Goal: Information Seeking & Learning: Learn about a topic

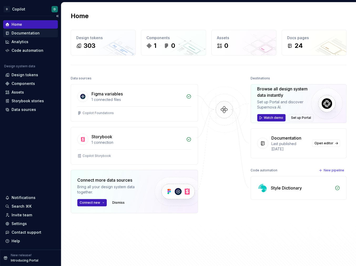
click at [33, 34] on div "Documentation" at bounding box center [26, 32] width 28 height 5
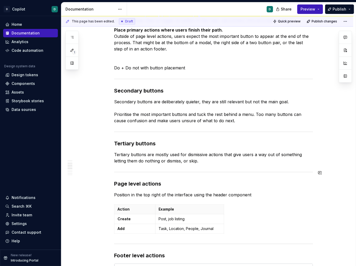
scroll to position [405, 0]
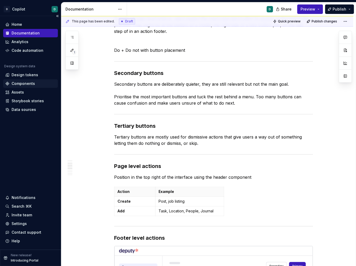
click at [35, 81] on div "Components" at bounding box center [30, 83] width 50 height 5
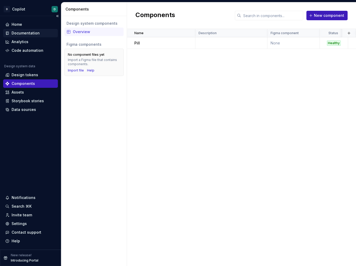
click at [27, 32] on div "Documentation" at bounding box center [26, 32] width 28 height 5
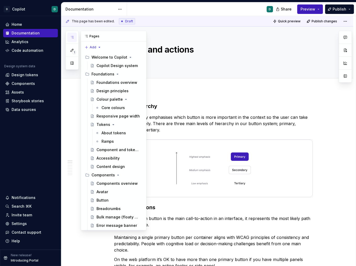
click at [74, 37] on button "button" at bounding box center [71, 37] width 9 height 9
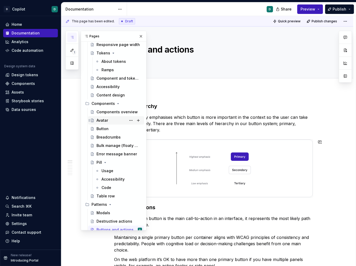
scroll to position [84, 0]
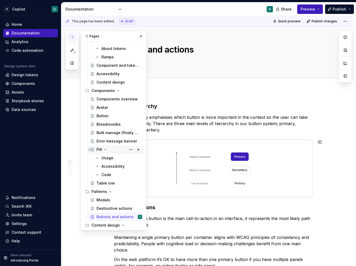
click at [112, 150] on div "Pill" at bounding box center [118, 149] width 45 height 7
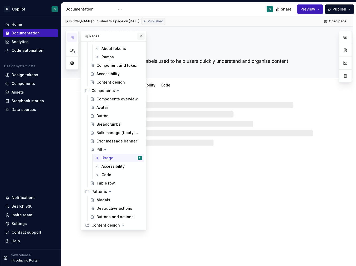
click at [141, 35] on button "button" at bounding box center [140, 36] width 7 height 7
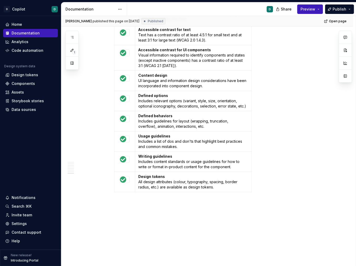
scroll to position [1018, 0]
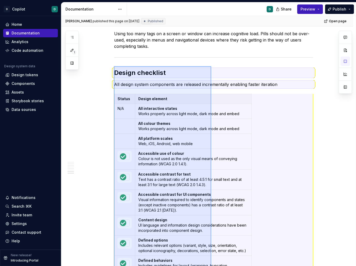
drag, startPoint x: 209, startPoint y: 193, endPoint x: 114, endPoint y: 66, distance: 159.1
click at [114, 66] on div "[PERSON_NAME] published this page on [DATE] Published Open page Pill Pills are …" at bounding box center [208, 141] width 294 height 250
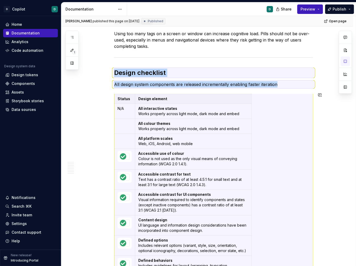
scroll to position [932, 0]
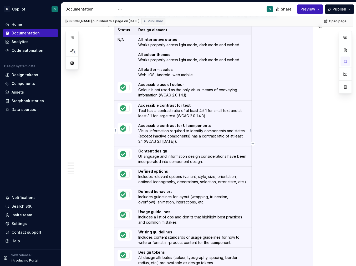
click at [143, 141] on td "Accessible contrast for UI components Visual information required to identify c…" at bounding box center [193, 133] width 116 height 25
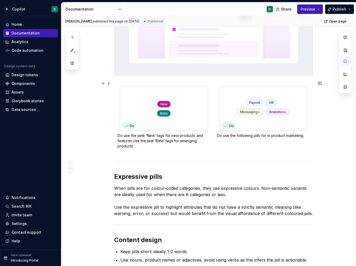
scroll to position [538, 0]
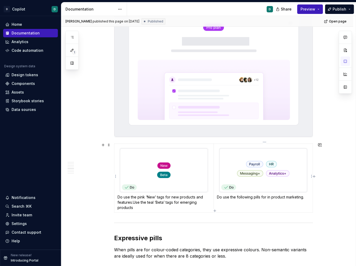
click at [300, 195] on p "Do use the following pills for in product marketing." at bounding box center [263, 196] width 93 height 5
click at [307, 196] on p "Do use the following pills for in product marketing." at bounding box center [263, 196] width 93 height 5
type textarea "*"
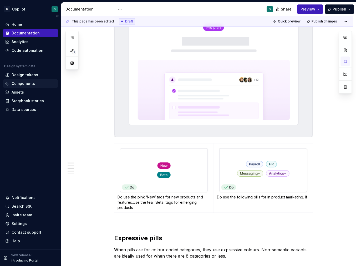
click at [31, 85] on div "Components" at bounding box center [23, 83] width 23 height 5
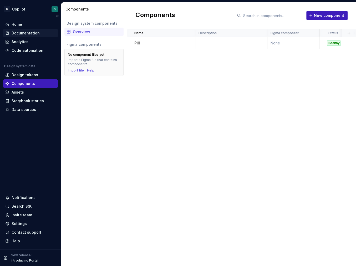
click at [29, 32] on div "Documentation" at bounding box center [26, 32] width 28 height 5
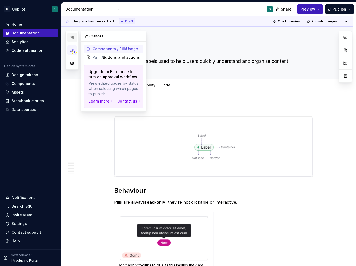
click at [73, 37] on icon "button" at bounding box center [72, 37] width 4 height 4
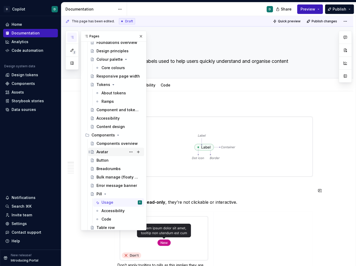
scroll to position [84, 0]
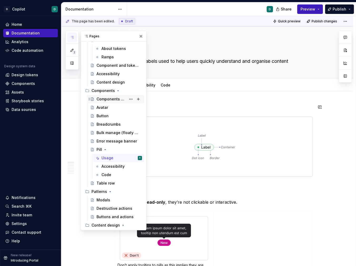
click at [109, 98] on div "Components overview" at bounding box center [111, 98] width 30 height 5
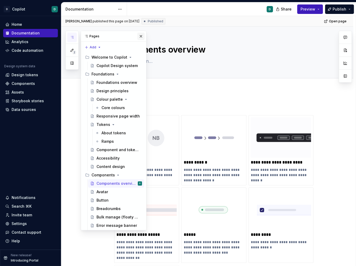
click at [140, 33] on button "button" at bounding box center [140, 36] width 7 height 7
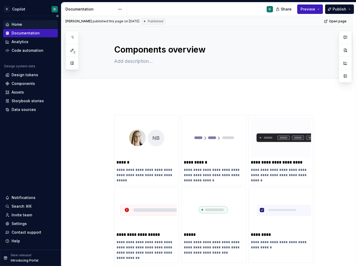
click at [22, 25] on div "Home" at bounding box center [17, 24] width 11 height 5
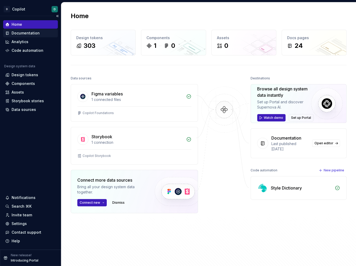
click at [30, 31] on div "Documentation" at bounding box center [26, 32] width 28 height 5
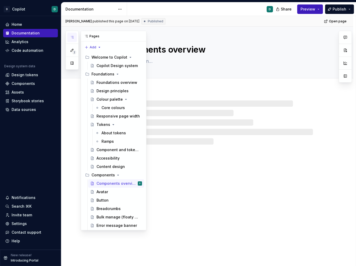
click at [71, 38] on icon "button" at bounding box center [72, 37] width 4 height 4
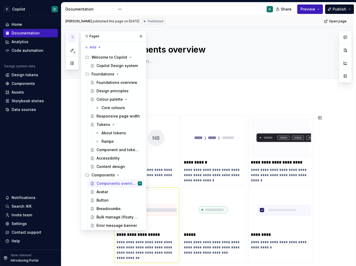
click at [163, 227] on img at bounding box center [146, 210] width 60 height 40
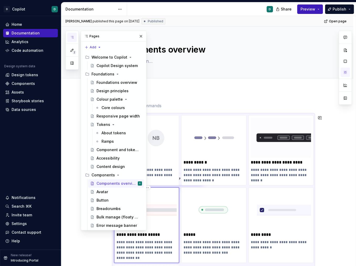
click at [163, 227] on img at bounding box center [146, 210] width 60 height 40
click at [110, 224] on div "Error message banner" at bounding box center [111, 225] width 30 height 5
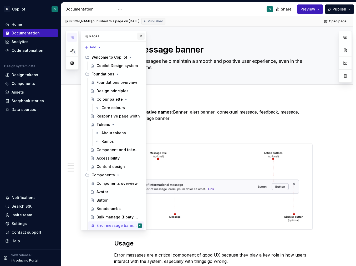
click at [141, 37] on button "button" at bounding box center [140, 36] width 7 height 7
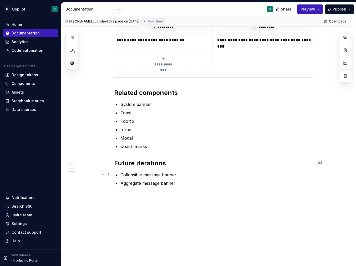
scroll to position [678, 0]
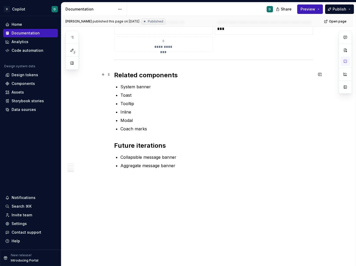
click at [116, 73] on h2 "Related components" at bounding box center [213, 75] width 199 height 8
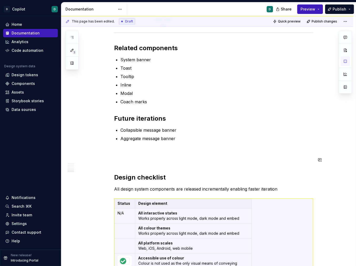
scroll to position [715, 0]
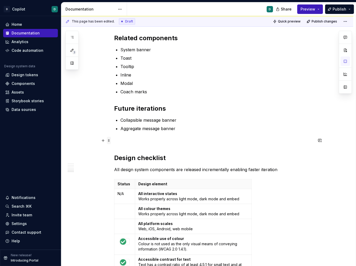
click at [109, 141] on span at bounding box center [109, 140] width 4 height 7
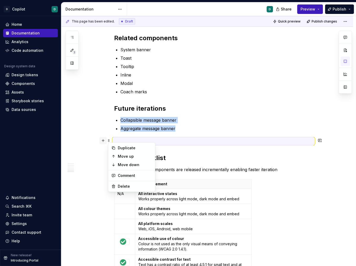
click at [104, 141] on button "button" at bounding box center [102, 140] width 7 height 7
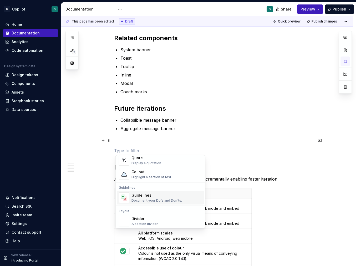
scroll to position [132, 0]
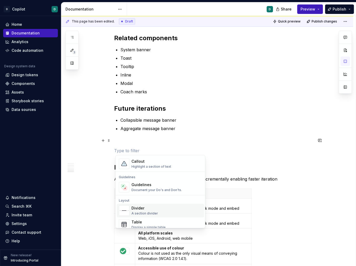
click at [136, 204] on span "Divider A section divider" at bounding box center [160, 211] width 87 height 14
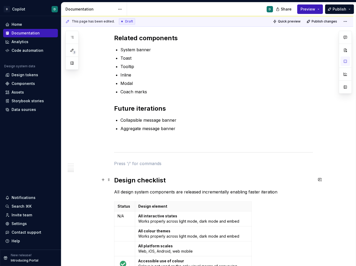
click at [116, 180] on h2 "Design checklist" at bounding box center [213, 180] width 199 height 8
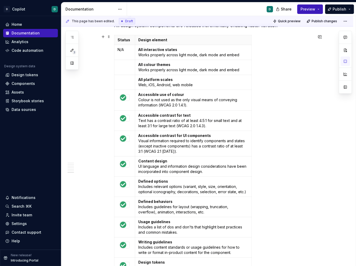
scroll to position [875, 0]
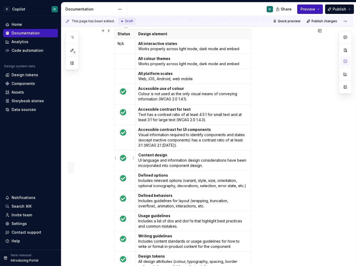
click at [123, 155] on img at bounding box center [123, 158] width 6 height 6
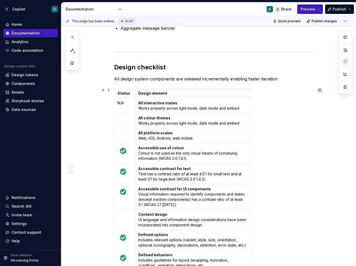
scroll to position [813, 0]
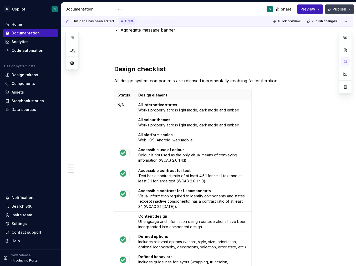
click at [338, 11] on span "Publish" at bounding box center [339, 9] width 14 height 5
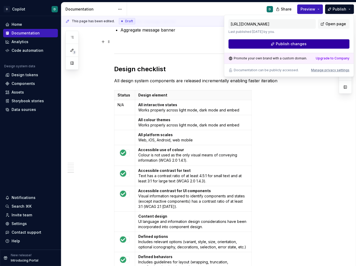
click at [328, 43] on button "Publish changes" at bounding box center [288, 43] width 121 height 9
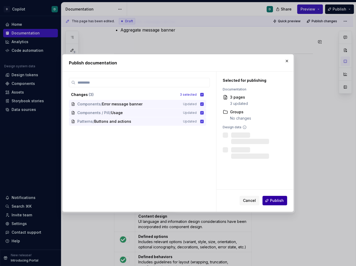
click at [284, 198] on button "Publish" at bounding box center [274, 200] width 25 height 9
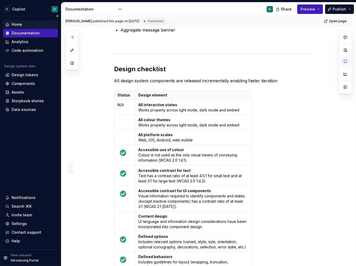
click at [17, 23] on div "Home" at bounding box center [17, 24] width 11 height 5
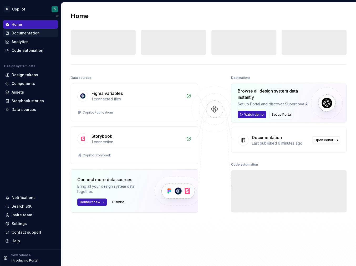
click at [23, 33] on div "Documentation" at bounding box center [26, 32] width 28 height 5
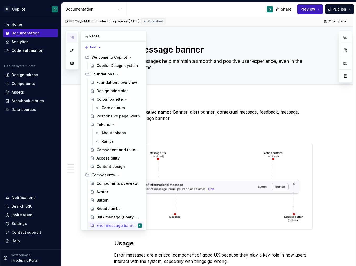
click at [70, 38] on icon "button" at bounding box center [72, 37] width 4 height 4
click at [116, 155] on div "Accessibility" at bounding box center [118, 157] width 45 height 7
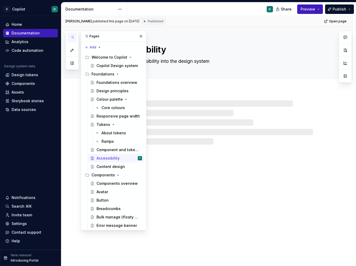
click at [243, 205] on div "Accessibility Building accessibility into the design system" at bounding box center [207, 147] width 292 height 240
click at [143, 37] on button "button" at bounding box center [140, 36] width 7 height 7
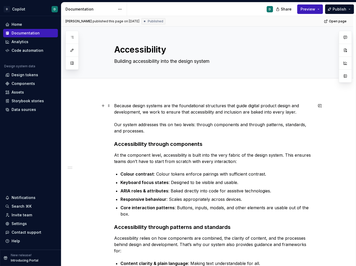
click at [240, 121] on p "Because design systems are the foundational structures that guide digital produ…" at bounding box center [213, 118] width 199 height 32
click at [170, 112] on p "Because design systems are the foundational structures that guide digital produ…" at bounding box center [213, 118] width 199 height 32
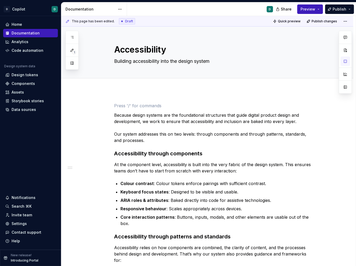
type textarea "*"
click at [130, 83] on span "Add tab" at bounding box center [127, 84] width 12 height 4
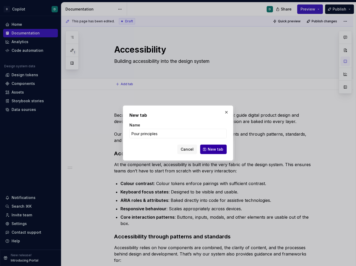
type input "Pour principles"
click at [219, 150] on span "New tab" at bounding box center [216, 149] width 16 height 5
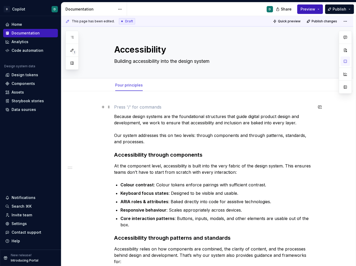
click at [120, 106] on p at bounding box center [213, 107] width 199 height 6
click at [160, 85] on span "Add tab" at bounding box center [160, 85] width 12 height 4
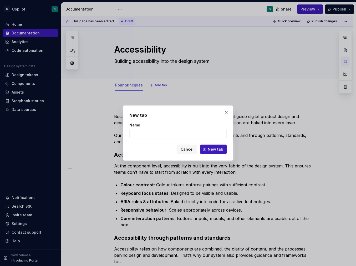
type textarea "*"
type input "Pour principles"
click at [218, 149] on span "New tab" at bounding box center [216, 149] width 16 height 5
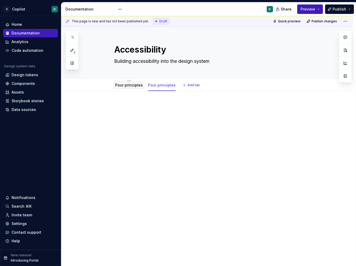
click at [127, 86] on link "Pour principles" at bounding box center [129, 85] width 28 height 4
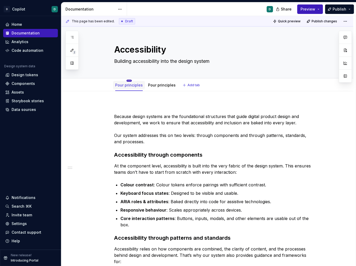
click at [129, 80] on html "D Copilot D Home Documentation Analytics Code automation Design system data Des…" at bounding box center [178, 133] width 356 height 266
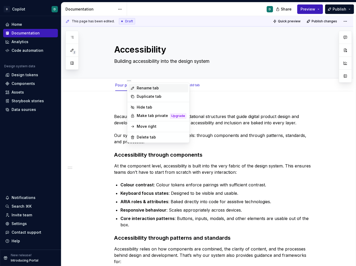
click at [140, 89] on div "Rename tab" at bounding box center [161, 87] width 49 height 5
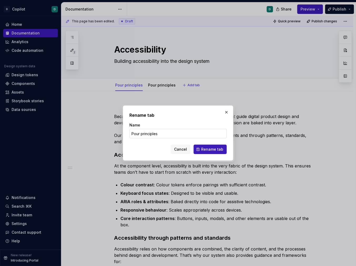
type textarea "*"
drag, startPoint x: 158, startPoint y: 131, endPoint x: 97, endPoint y: 130, distance: 61.5
click at [97, 130] on div "Rename tab Name Pour principles Cancel Rename tab" at bounding box center [178, 133] width 356 height 266
drag, startPoint x: 159, startPoint y: 134, endPoint x: 107, endPoint y: 131, distance: 51.6
click at [107, 131] on div "Rename tab Name Pour principles Cancel Rename tab" at bounding box center [178, 133] width 356 height 266
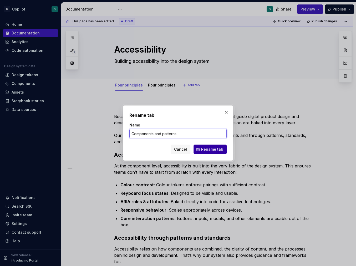
type input "Components and patterns"
click at [207, 149] on span "Rename tab" at bounding box center [212, 149] width 22 height 5
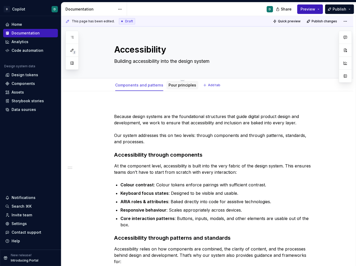
click at [182, 85] on link "Pour principles" at bounding box center [182, 85] width 28 height 4
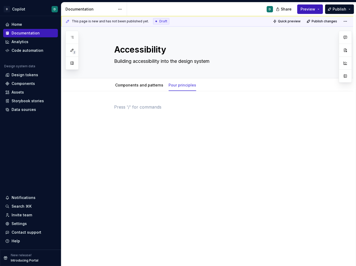
click at [130, 105] on p at bounding box center [213, 107] width 199 height 6
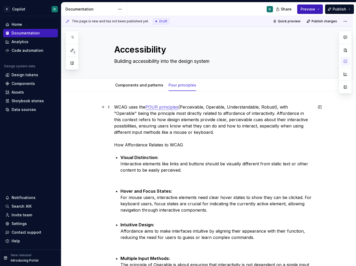
click at [116, 108] on p "WCAG uses the POUR principles (Perceivable, Operable, Understandable, Robust), …" at bounding box center [213, 126] width 199 height 44
click at [124, 181] on p "Visual Distinction: Interactive elements like links and buttons should be visua…" at bounding box center [216, 170] width 192 height 32
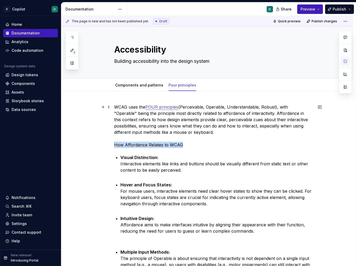
drag, startPoint x: 185, startPoint y: 145, endPoint x: 81, endPoint y: 145, distance: 103.5
click at [202, 132] on button "button" at bounding box center [201, 134] width 7 height 7
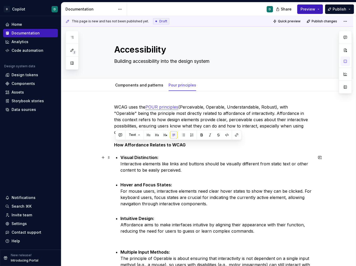
click at [129, 177] on p "Visual Distinction: Interactive elements like links and buttons should be visua…" at bounding box center [216, 166] width 192 height 25
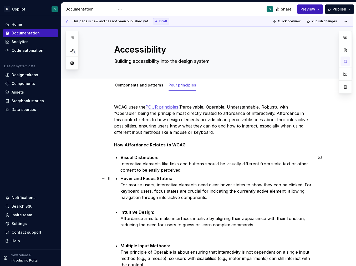
click at [125, 202] on p "Hover and Focus States: For mouse users, interactive elements need clear hover …" at bounding box center [216, 191] width 192 height 32
drag, startPoint x: 184, startPoint y: 143, endPoint x: 71, endPoint y: 143, distance: 113.0
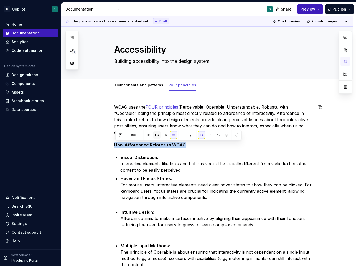
click at [155, 132] on button "button" at bounding box center [156, 134] width 7 height 7
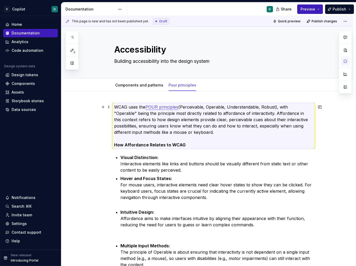
click at [115, 146] on strong "How Affordance Relates to WCAG" at bounding box center [149, 144] width 71 height 5
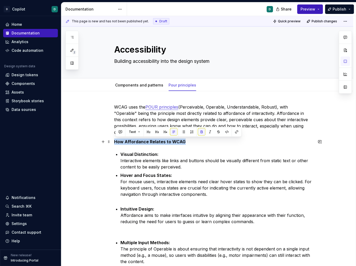
drag, startPoint x: 187, startPoint y: 141, endPoint x: 83, endPoint y: 141, distance: 104.0
click at [156, 132] on button "button" at bounding box center [156, 131] width 7 height 7
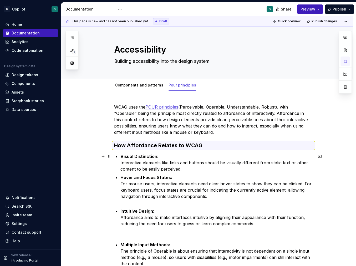
click at [150, 160] on p "Visual Distinction: Interactive elements like links and buttons should be visua…" at bounding box center [216, 162] width 192 height 19
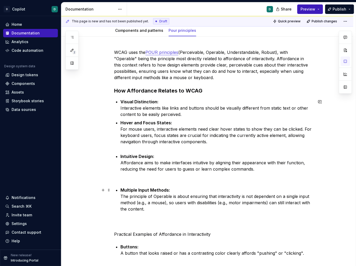
scroll to position [79, 0]
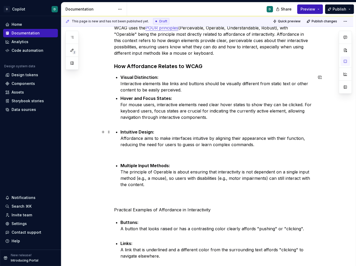
click at [130, 157] on p "Intuitive Design: Affordance aims to make interfaces intuitive by aligning thei…" at bounding box center [216, 145] width 192 height 32
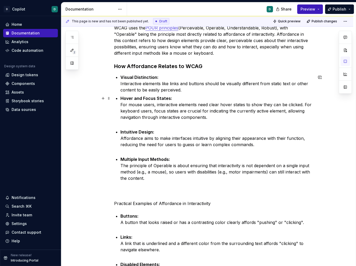
click at [125, 123] on p "Hover and Focus States: For mouse users, interactive elements need clear hover …" at bounding box center [216, 111] width 192 height 32
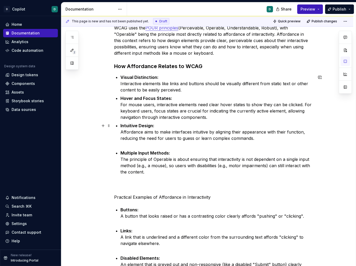
click at [125, 146] on p "Intuitive Design: Affordance aims to make interfaces intuitive by aligning thei…" at bounding box center [216, 134] width 192 height 25
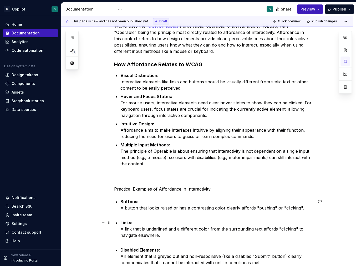
scroll to position [89, 0]
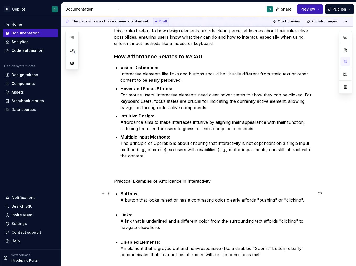
click at [132, 206] on p "Buttons: A button that looks raised or has a contrasting color clearly affords …" at bounding box center [216, 199] width 192 height 19
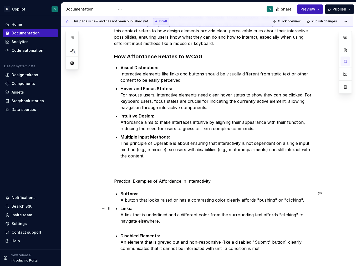
click at [132, 230] on p "Links: A link that is underlined and a different color from the surrounding tex…" at bounding box center [216, 217] width 192 height 25
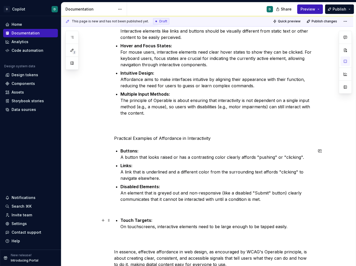
scroll to position [135, 0]
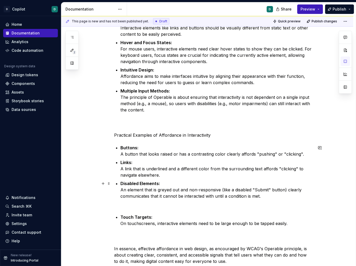
click at [132, 205] on p "Disabled Elements: An element that is greyed out and non-responsive (like a dis…" at bounding box center [216, 196] width 192 height 32
click at [126, 210] on p "Disabled Elements: An element that is greyed out and non-responsive (like a dis…" at bounding box center [216, 196] width 192 height 32
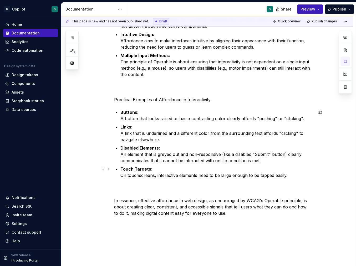
scroll to position [206, 0]
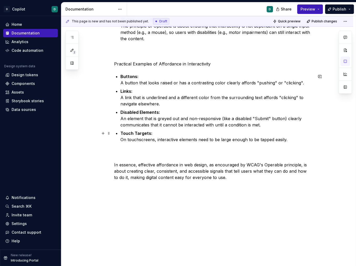
click at [130, 156] on div "WCAG uses the POUR principles (Perceivable, Operable, Understandable, Robust), …" at bounding box center [213, 39] width 199 height 283
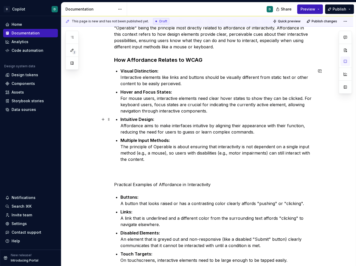
scroll to position [92, 0]
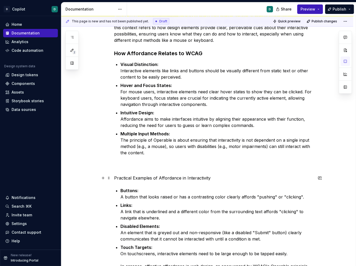
click at [115, 177] on p "Practical Examples of Affordance in Interactivity" at bounding box center [213, 178] width 199 height 6
click at [133, 165] on p "Multiple Input Methods: The principle of Operable is about ensuring that intera…" at bounding box center [216, 150] width 192 height 38
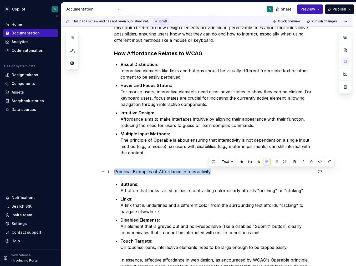
drag, startPoint x: 214, startPoint y: 173, endPoint x: 44, endPoint y: 169, distance: 169.8
click at [44, 169] on div "D Copilot D Home Documentation Analytics Code automation Design system data Des…" at bounding box center [178, 133] width 356 height 266
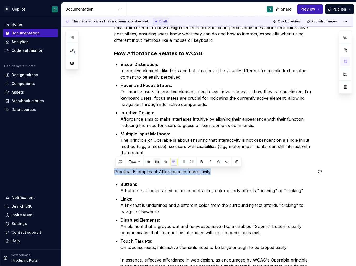
click at [155, 164] on button "button" at bounding box center [156, 161] width 7 height 7
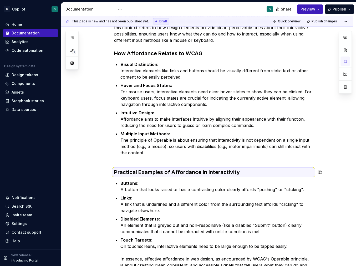
click at [128, 163] on div "WCAG uses the POUR principles (Perceivable, Operable, Understandable, Robust), …" at bounding box center [213, 143] width 199 height 263
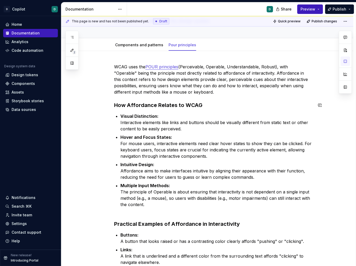
scroll to position [6, 0]
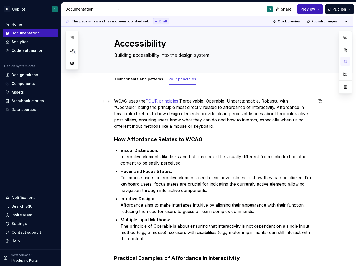
click at [255, 107] on p "WCAG uses the POUR principles (Perceivable, Operable, Understandable, Robust), …" at bounding box center [213, 114] width 199 height 32
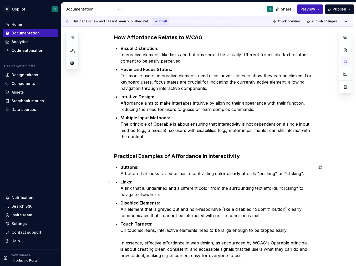
scroll to position [123, 0]
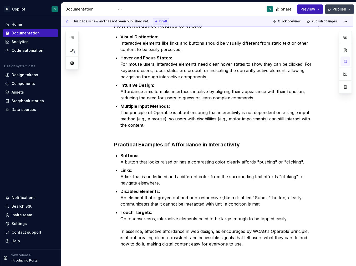
click at [343, 11] on span "Publish" at bounding box center [339, 9] width 14 height 5
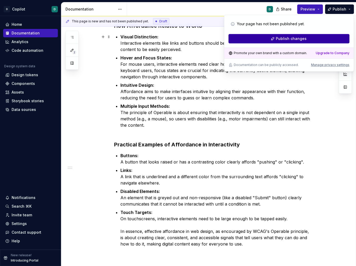
click at [322, 40] on button "Publish changes" at bounding box center [288, 38] width 121 height 9
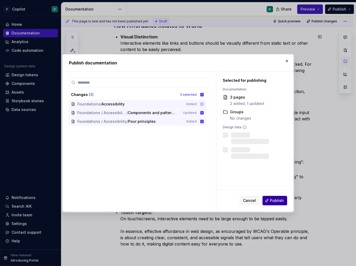
click at [284, 199] on button "Publish" at bounding box center [274, 200] width 25 height 9
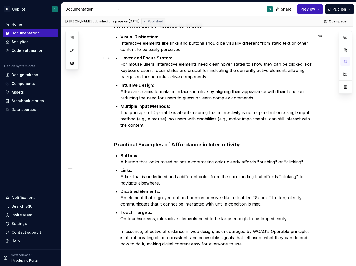
type textarea "*"
